Goal: Task Accomplishment & Management: Manage account settings

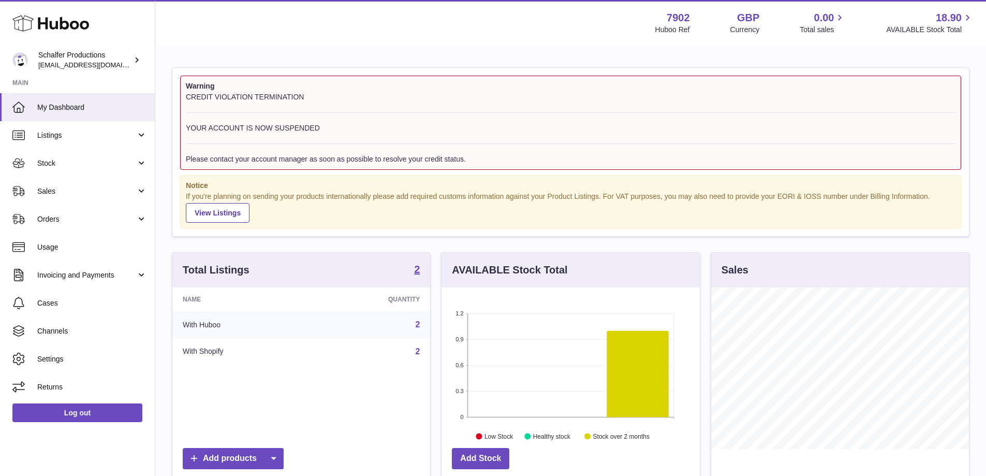
scroll to position [162, 258]
click at [100, 162] on span "Stock" at bounding box center [86, 163] width 99 height 10
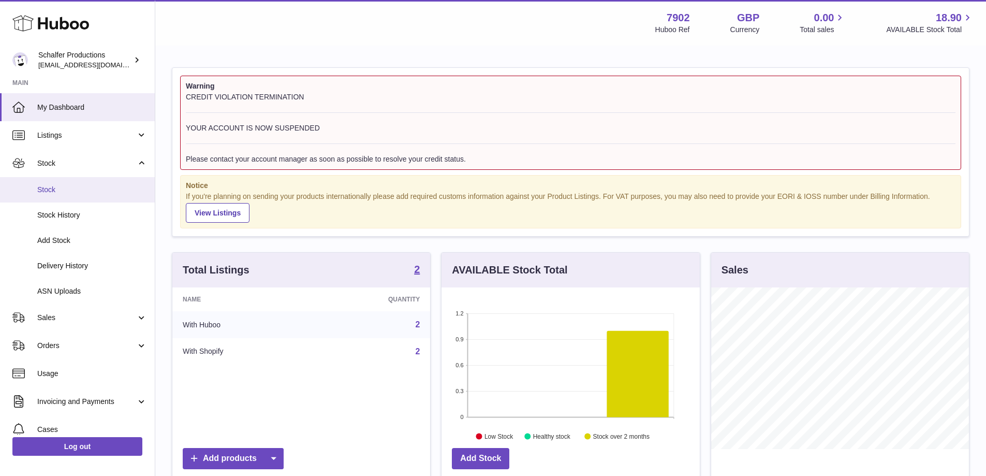
click at [106, 192] on span "Stock" at bounding box center [92, 190] width 110 height 10
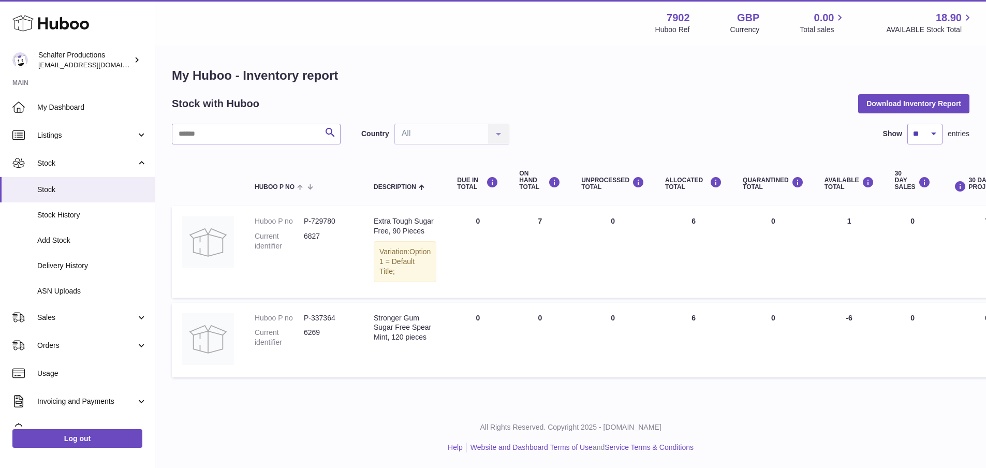
scroll to position [16, 0]
click at [62, 440] on link "Log out" at bounding box center [77, 438] width 130 height 19
